Goal: Task Accomplishment & Management: Manage account settings

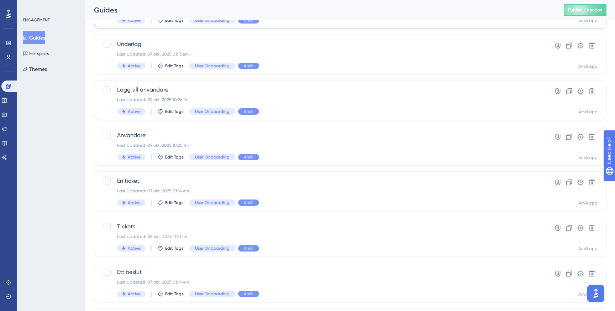
scroll to position [41, 0]
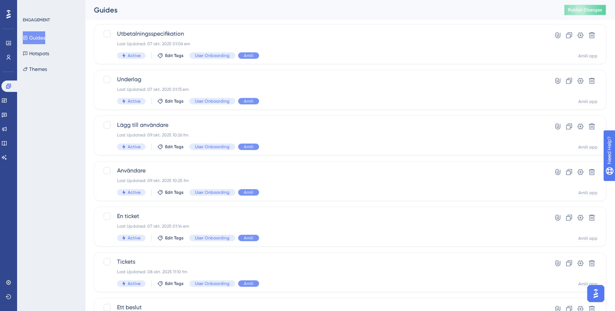
click at [601, 9] on span "Publish Changes" at bounding box center [585, 10] width 34 height 6
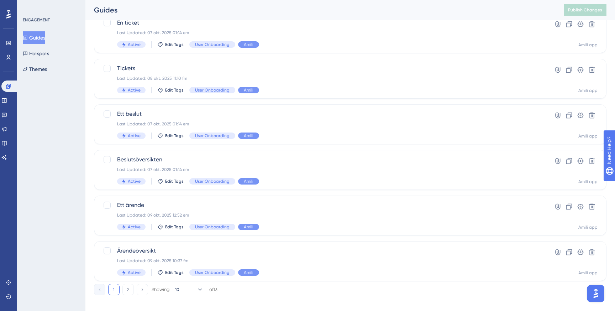
scroll to position [242, 0]
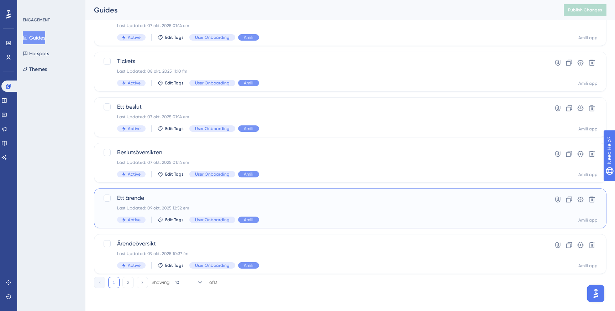
click at [176, 196] on span "Ett ärende" at bounding box center [321, 198] width 409 height 9
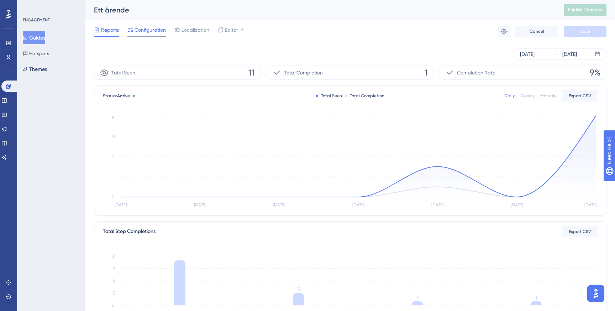
click at [152, 35] on div "Configuration" at bounding box center [146, 31] width 38 height 11
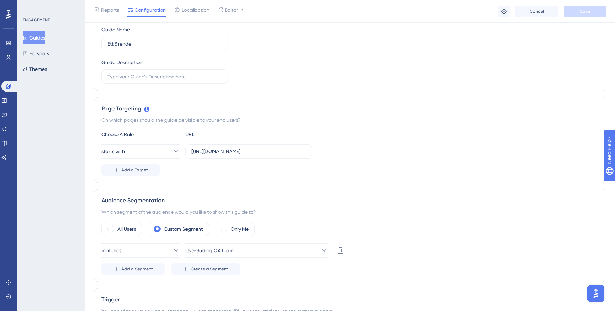
scroll to position [88, 0]
drag, startPoint x: 261, startPoint y: 151, endPoint x: 321, endPoint y: 153, distance: 60.2
click at [321, 153] on div "starts with https://app.amili.se/item-display/cases/" at bounding box center [350, 151] width 498 height 14
click at [337, 149] on div "starts with https://app.amili.se/item-display/cases/" at bounding box center [350, 151] width 498 height 14
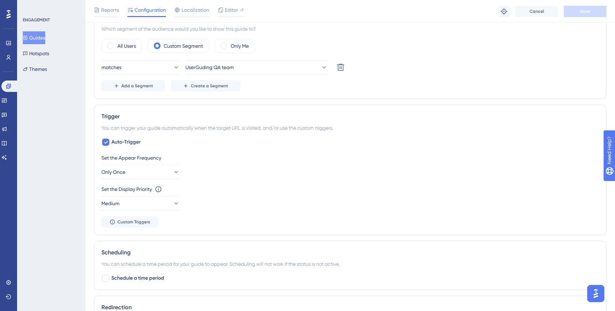
scroll to position [273, 0]
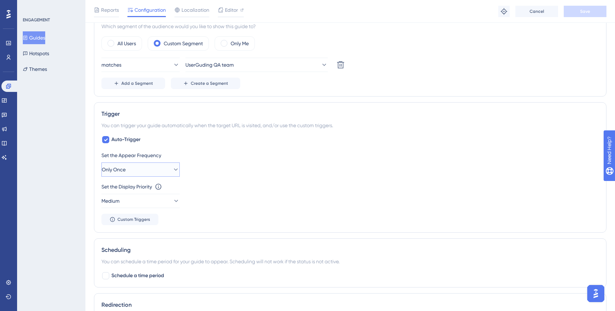
click at [173, 174] on button "Only Once" at bounding box center [140, 169] width 78 height 14
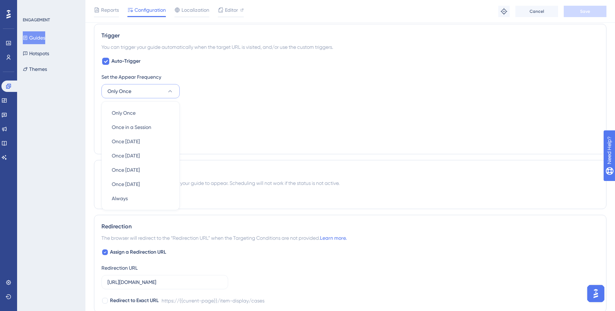
click at [204, 113] on div "Set the Display Priority This option will set the display priority between auto…" at bounding box center [350, 117] width 498 height 26
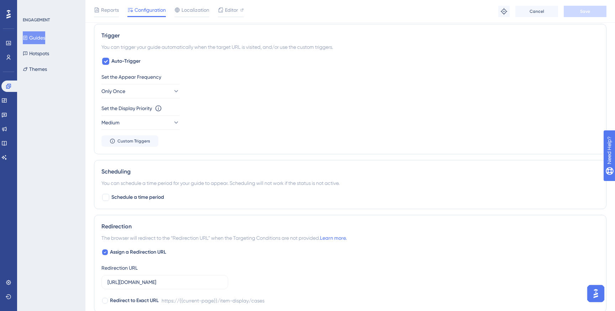
click at [204, 113] on div "Set the Display Priority This option will set the display priority between auto…" at bounding box center [350, 117] width 498 height 26
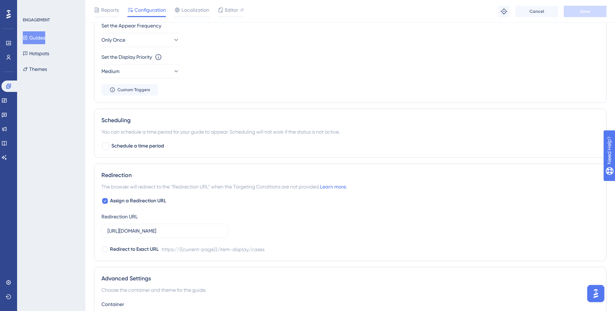
scroll to position [405, 0]
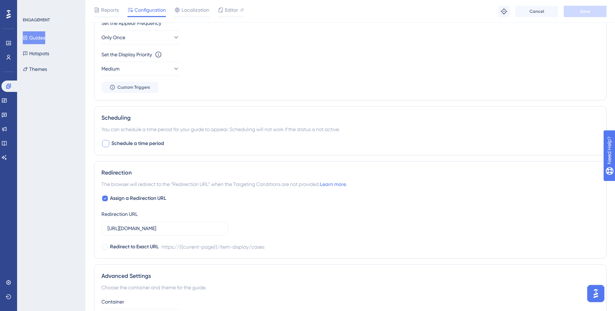
click at [122, 141] on span "Schedule a time period" at bounding box center [137, 143] width 53 height 9
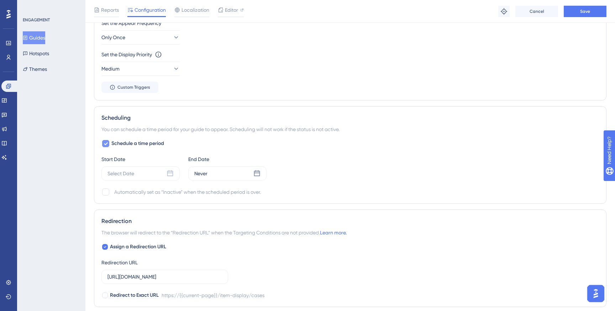
click at [117, 141] on span "Schedule a time period" at bounding box center [137, 143] width 53 height 9
checkbox input "false"
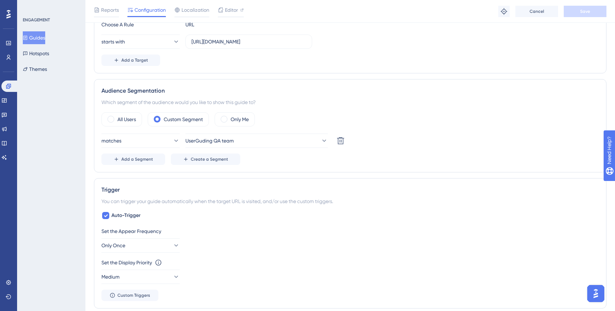
scroll to position [115, 0]
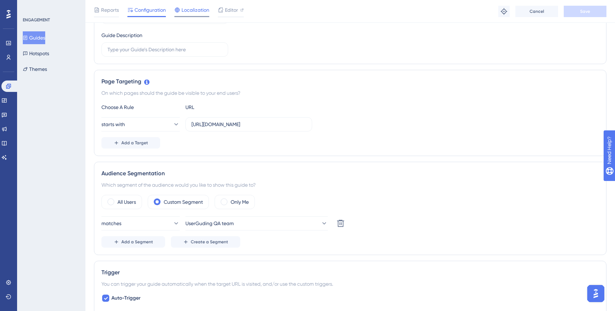
click at [195, 12] on span "Localization" at bounding box center [196, 10] width 28 height 9
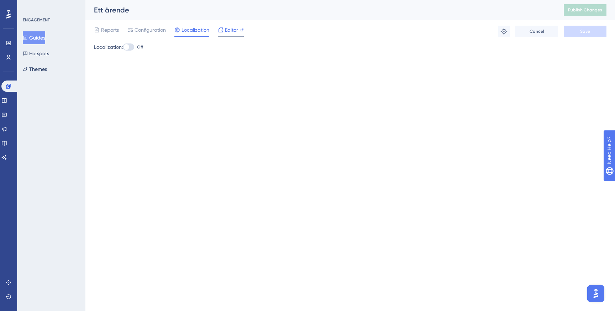
click at [227, 31] on span "Editor" at bounding box center [231, 30] width 13 height 9
click at [35, 41] on button "Guides" at bounding box center [34, 37] width 22 height 13
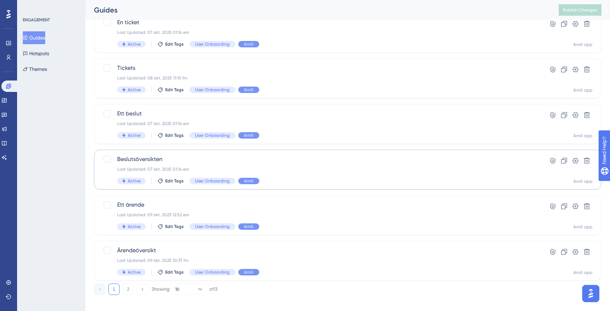
scroll to position [242, 0]
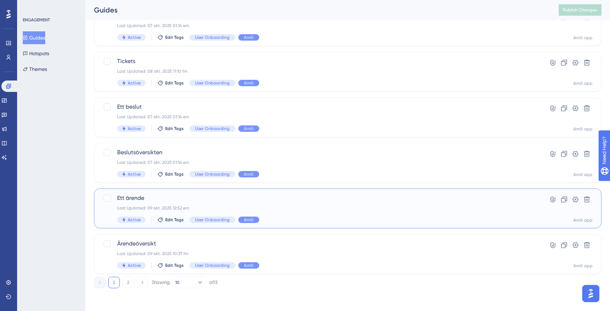
click at [184, 206] on div "Last Updated: 09 okt. 2025 12:52 em" at bounding box center [319, 208] width 404 height 6
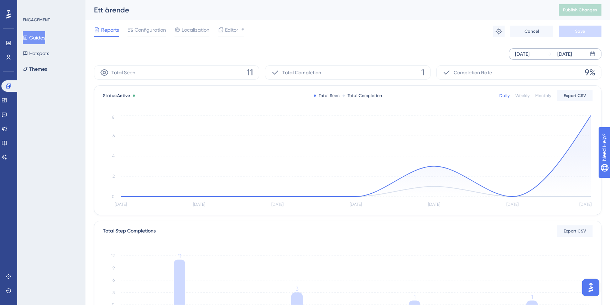
click at [572, 55] on div "Oct 09 2025" at bounding box center [564, 54] width 15 height 9
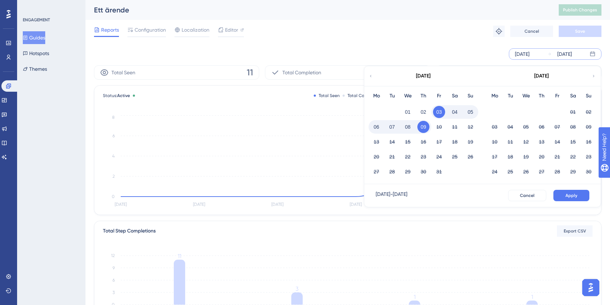
click at [466, 50] on div "Oct 03 2025 Oct 09 2025 October 2025 Mo Tu We Th Fr Sa Su 01 02 03 04 05 06 07 …" at bounding box center [347, 53] width 507 height 11
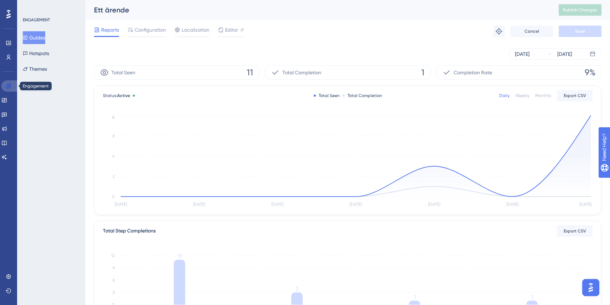
click at [7, 87] on icon at bounding box center [9, 86] width 6 height 6
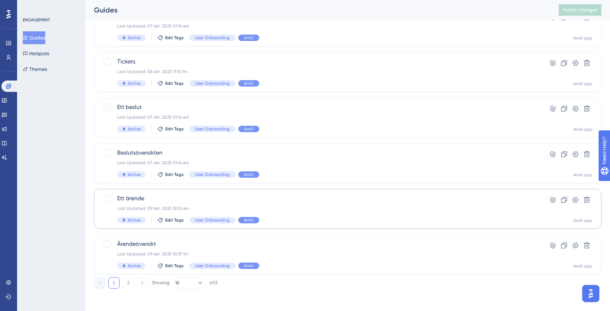
scroll to position [242, 0]
click at [188, 202] on span "Ett ärende" at bounding box center [319, 198] width 404 height 9
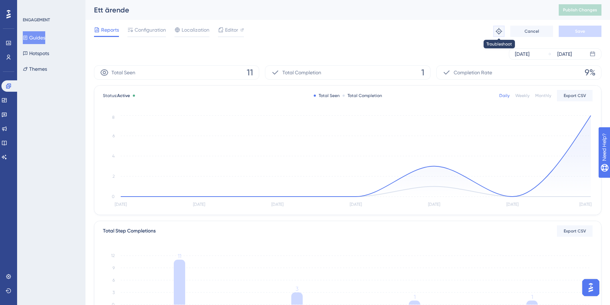
click at [499, 32] on icon at bounding box center [498, 31] width 7 height 7
click at [45, 43] on button "Guides" at bounding box center [34, 37] width 22 height 13
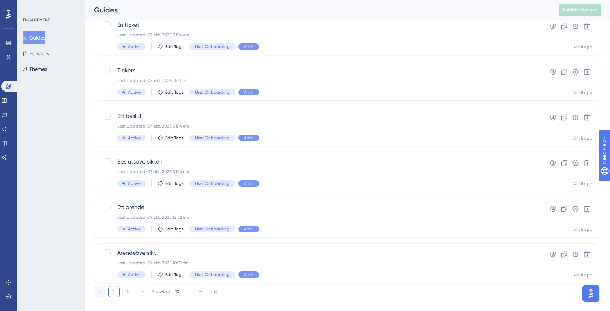
scroll to position [242, 0]
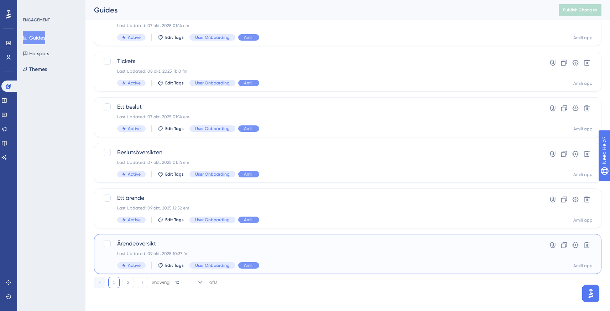
click at [151, 246] on span "Ärendeöversikt" at bounding box center [319, 243] width 404 height 9
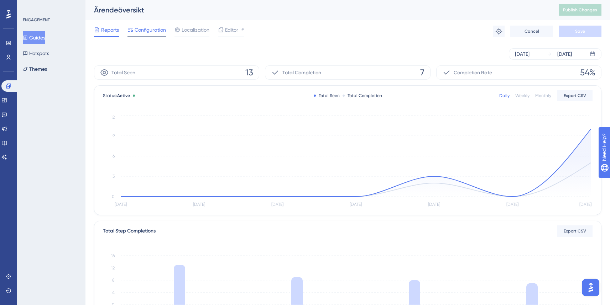
click at [155, 27] on span "Configuration" at bounding box center [150, 30] width 31 height 9
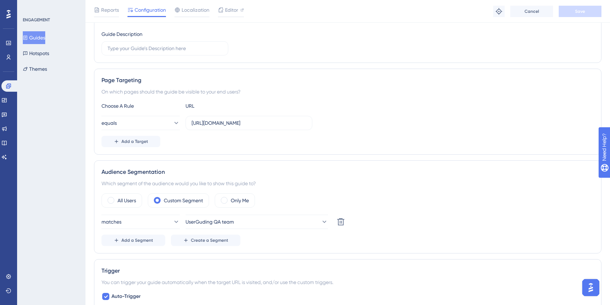
scroll to position [130, 0]
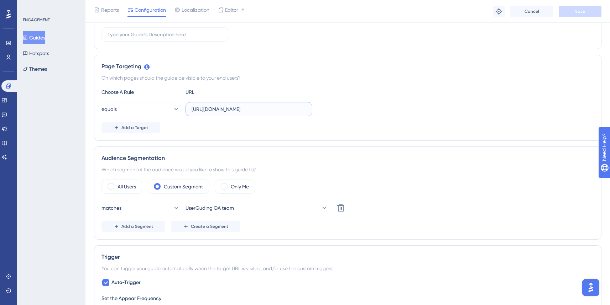
drag, startPoint x: 264, startPoint y: 109, endPoint x: 316, endPoint y: 111, distance: 51.6
click at [316, 111] on div "equals https://app.amili.se/item-search/cases/cases" at bounding box center [347, 109] width 492 height 14
click at [256, 109] on input "https://app.amili.se/item-search/cases/cases" at bounding box center [248, 109] width 115 height 8
drag, startPoint x: 273, startPoint y: 111, endPoint x: 184, endPoint y: 109, distance: 89.0
click at [184, 109] on div "equals https://app.amili.se/item-search/cases/cases" at bounding box center [206, 109] width 211 height 14
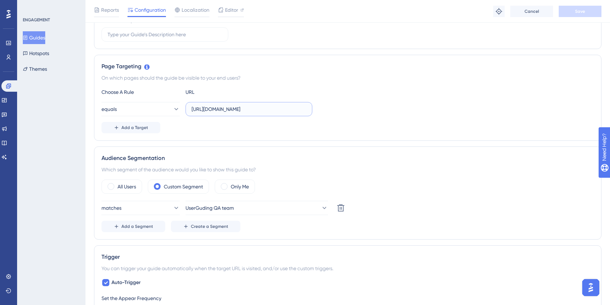
click at [267, 111] on input "https://app.amili.se/item-search/cases/cases" at bounding box center [248, 109] width 115 height 8
click at [303, 109] on input "https://app.amili.se/item-search/cases/cases" at bounding box center [248, 109] width 115 height 8
click at [45, 40] on button "Guides" at bounding box center [34, 37] width 22 height 13
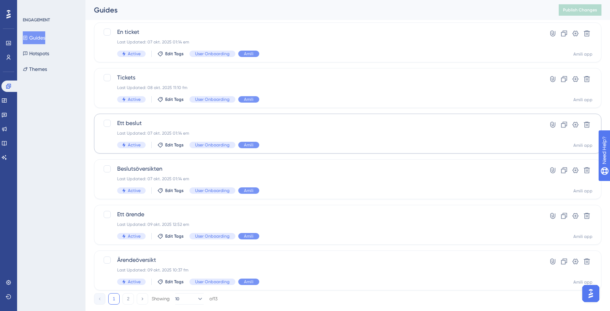
scroll to position [242, 0]
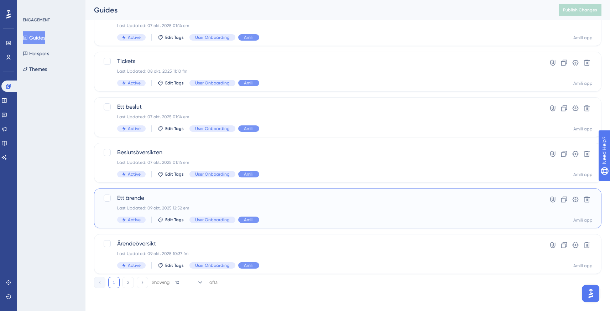
click at [175, 200] on span "Ett ärende" at bounding box center [319, 198] width 404 height 9
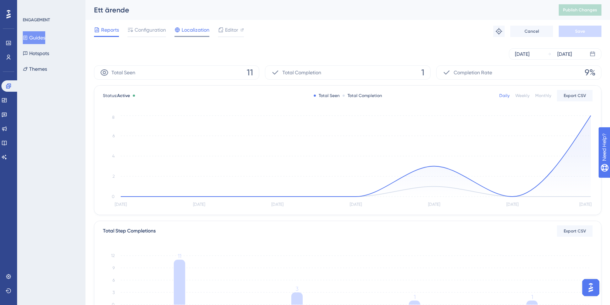
click at [195, 35] on div "Localization" at bounding box center [191, 31] width 35 height 11
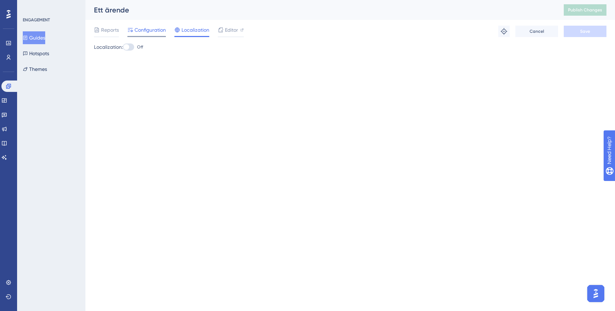
click at [153, 27] on span "Configuration" at bounding box center [150, 30] width 31 height 9
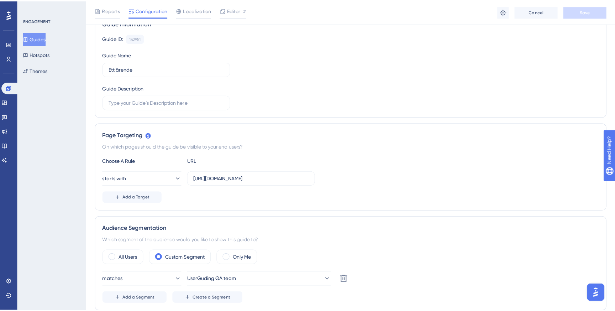
scroll to position [75, 0]
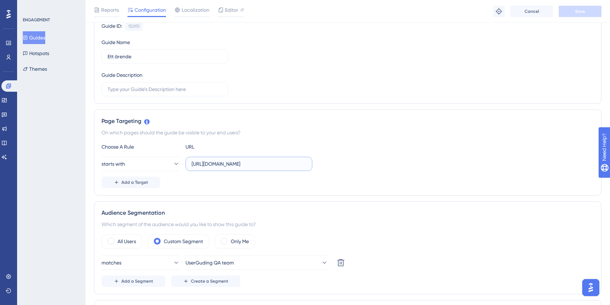
drag, startPoint x: 241, startPoint y: 165, endPoint x: 309, endPoint y: 163, distance: 68.7
click at [309, 163] on label "https://app.amili.se/item-display/cases/" at bounding box center [248, 164] width 127 height 14
click at [306, 163] on input "https://app.amili.se/item-display/cases/" at bounding box center [248, 164] width 115 height 8
click at [306, 164] on input "https://app.amili.se/item-display/cases/" at bounding box center [248, 164] width 115 height 8
